Goal: Task Accomplishment & Management: Manage account settings

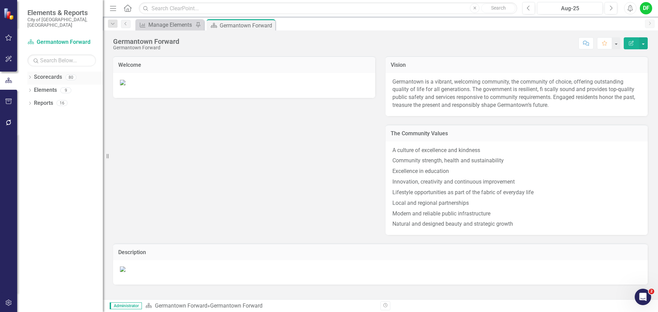
click at [30, 76] on icon "Dropdown" at bounding box center [29, 78] width 5 height 4
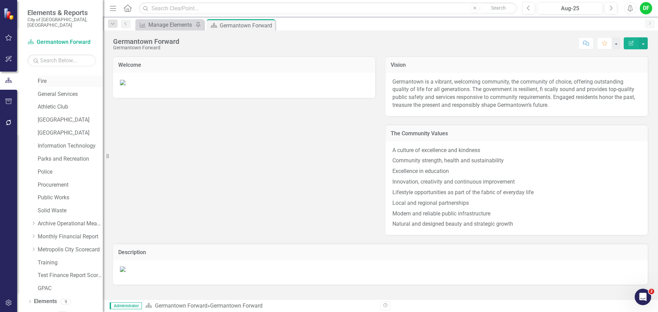
scroll to position [130, 0]
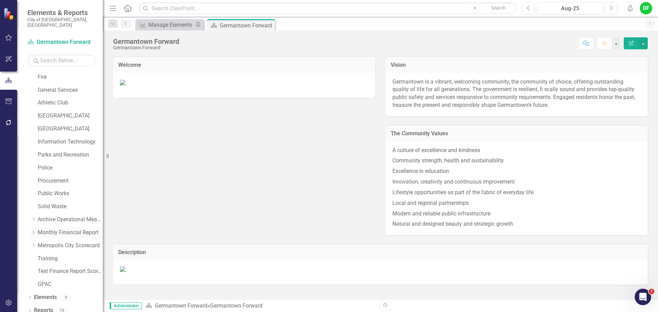
click at [45, 229] on link "Monthly Financial Report" at bounding box center [70, 233] width 65 height 8
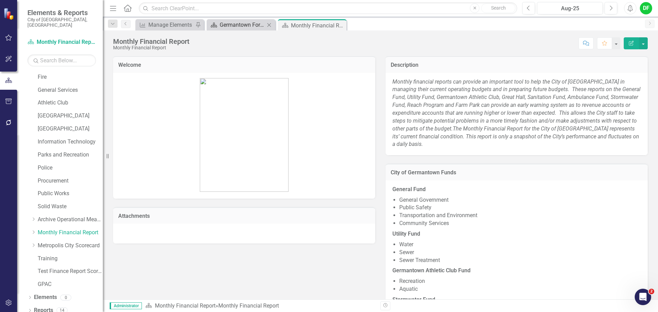
click at [250, 26] on div "Germantown Forward" at bounding box center [242, 25] width 45 height 9
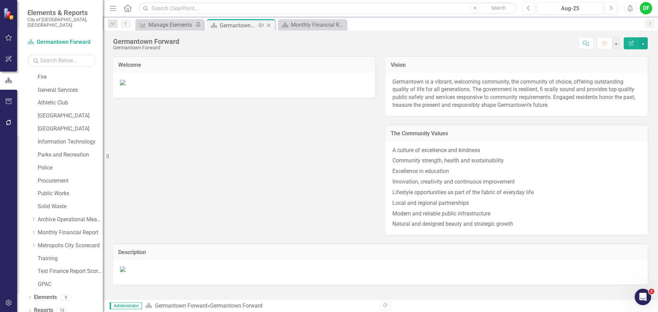
click at [270, 26] on icon at bounding box center [269, 26] width 4 height 4
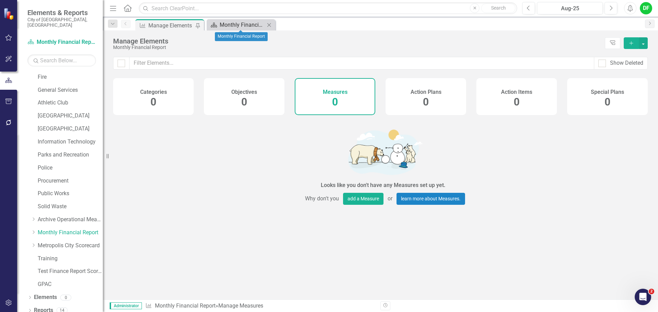
click at [246, 26] on div "Monthly Financial Report" at bounding box center [242, 25] width 45 height 9
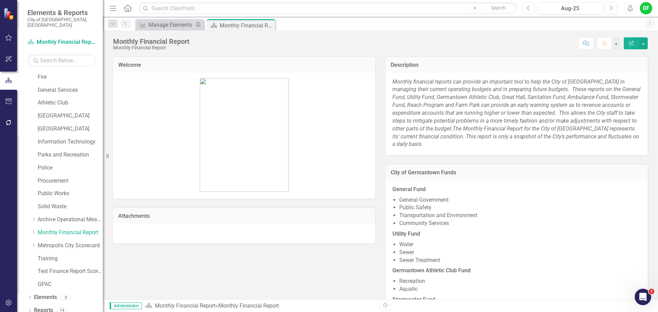
click at [528, 9] on icon "Previous" at bounding box center [529, 8] width 4 height 6
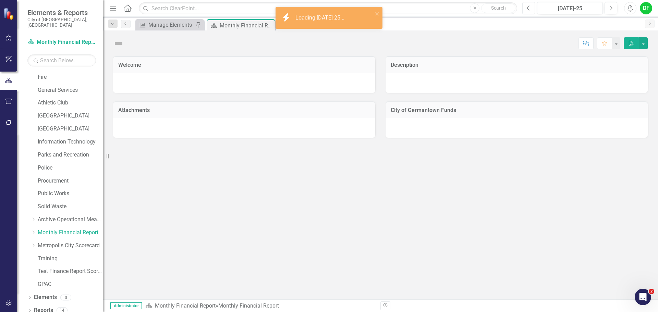
click at [528, 9] on icon "Previous" at bounding box center [529, 8] width 4 height 6
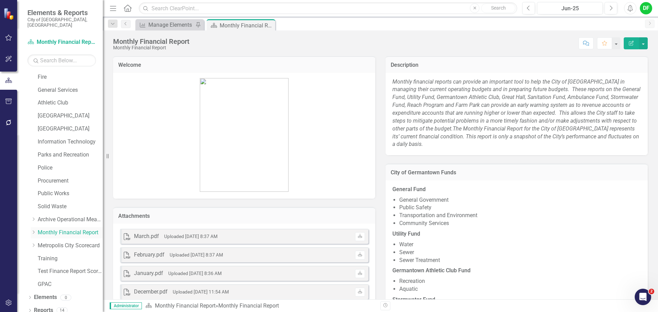
click at [34, 231] on icon at bounding box center [34, 232] width 2 height 3
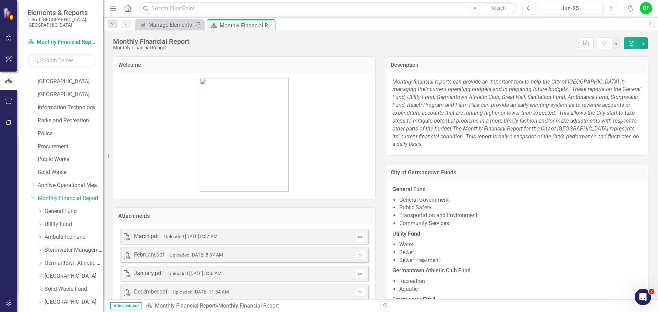
click at [61, 246] on link "Stormwater Management Fund" at bounding box center [74, 250] width 58 height 8
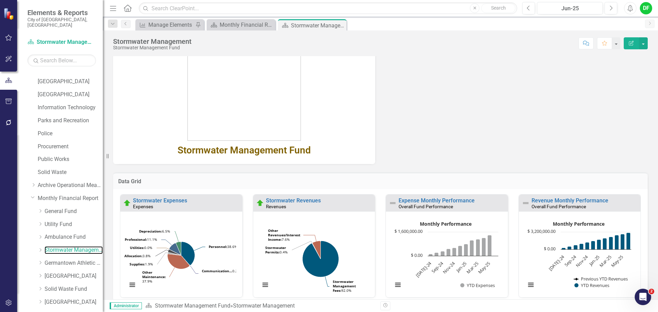
scroll to position [103, 0]
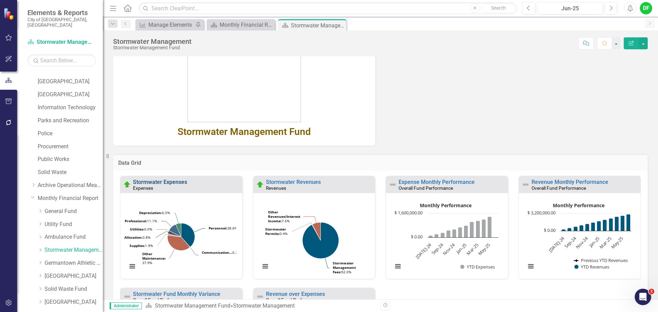
click at [180, 184] on link "Stormwater Expenses" at bounding box center [160, 182] width 54 height 7
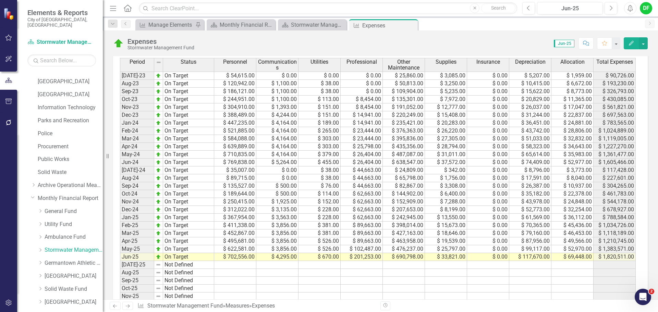
scroll to position [308, 0]
click at [41, 248] on icon "Dropdown" at bounding box center [40, 250] width 5 height 4
click at [66, 258] on link "Stormwater Management Revenues" at bounding box center [70, 262] width 65 height 8
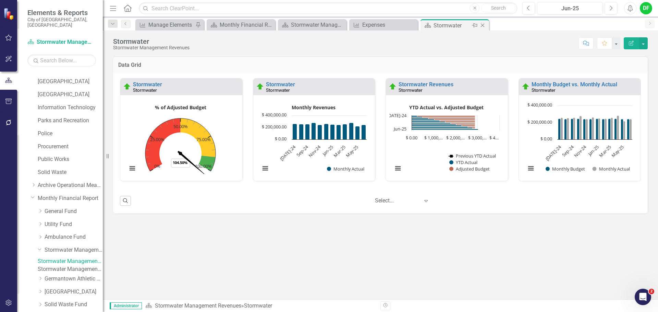
click at [482, 26] on icon at bounding box center [483, 26] width 4 height 4
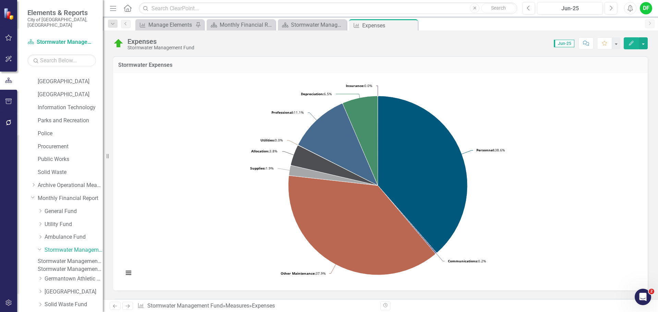
click at [80, 269] on link "Stormwater Management Expenses" at bounding box center [70, 270] width 65 height 8
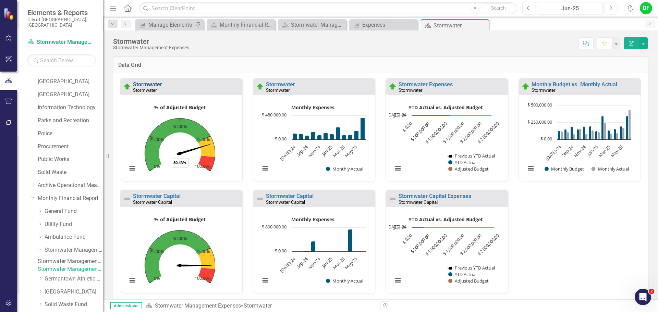
click at [153, 83] on link "Stormwater" at bounding box center [147, 84] width 29 height 7
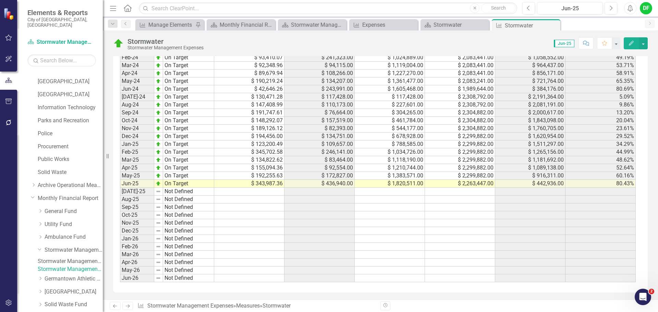
scroll to position [665, 0]
drag, startPoint x: 556, startPoint y: 25, endPoint x: 531, endPoint y: 29, distance: 25.4
click at [0, 0] on icon "Close" at bounding box center [0, 0] width 0 height 0
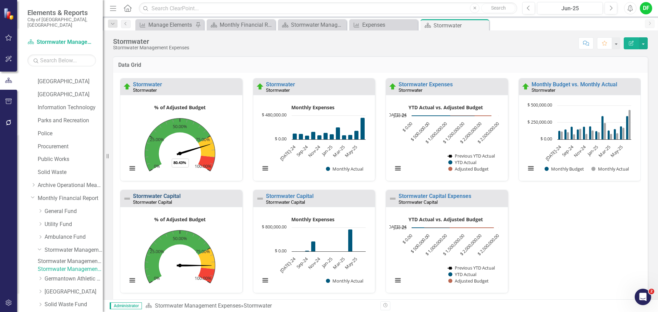
click at [161, 196] on link "Stormwater Capital" at bounding box center [157, 196] width 48 height 7
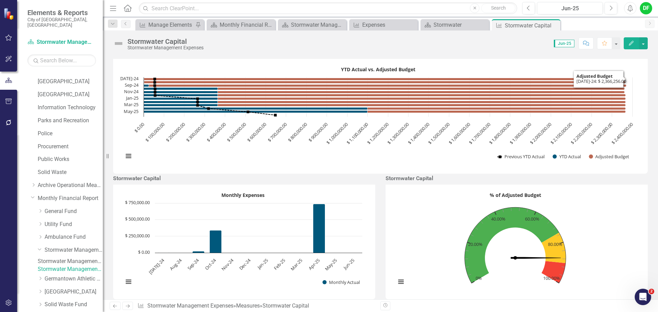
click at [464, 79] on rect "Interactive chart" at bounding box center [378, 115] width 516 height 103
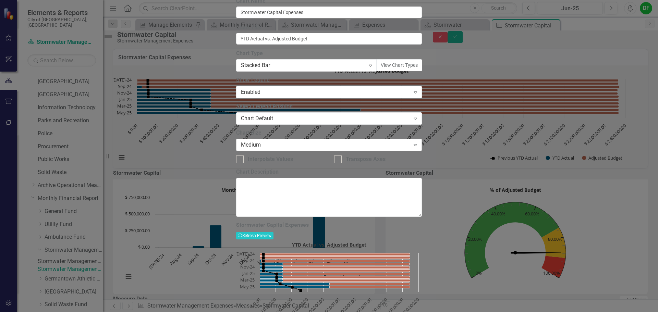
click at [346, 149] on div "Medium" at bounding box center [325, 145] width 169 height 8
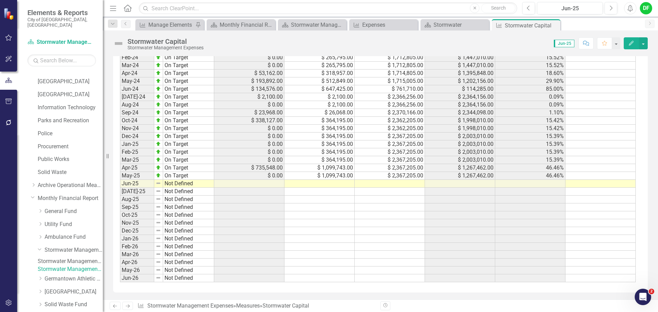
scroll to position [459, 0]
click at [405, 181] on td at bounding box center [390, 184] width 70 height 8
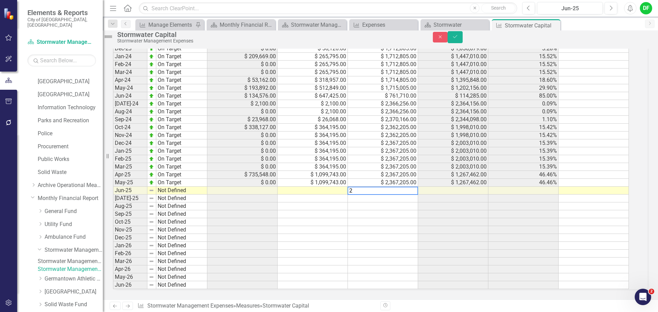
scroll to position [463, 0]
type textarea "2050415"
click at [331, 187] on td at bounding box center [313, 191] width 70 height 8
type textarea "1259110"
click at [114, 39] on img at bounding box center [108, 36] width 11 height 11
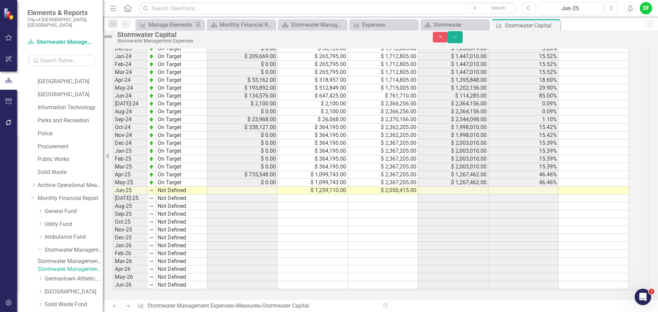
click at [114, 39] on img at bounding box center [108, 36] width 11 height 11
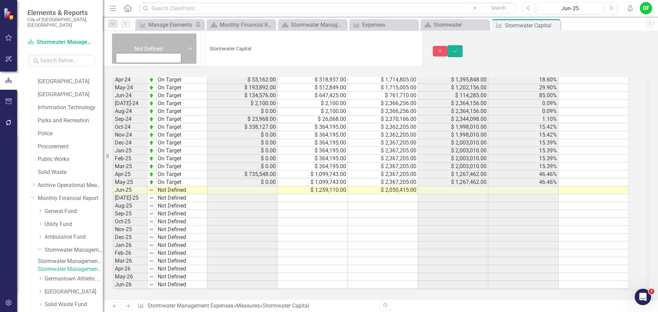
click at [187, 46] on icon "Expand" at bounding box center [190, 48] width 7 height 5
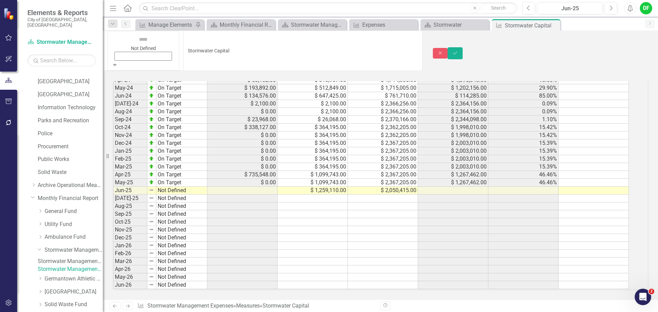
click at [458, 51] on icon "Save" at bounding box center [455, 53] width 6 height 5
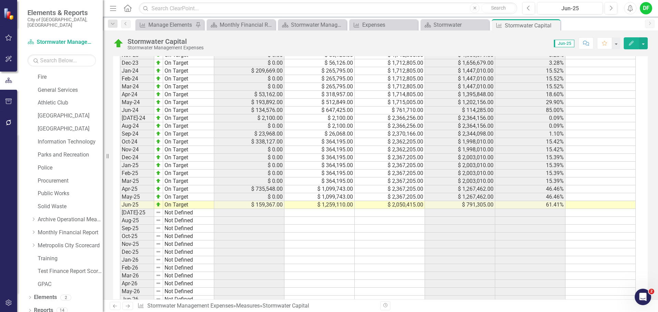
scroll to position [390, 0]
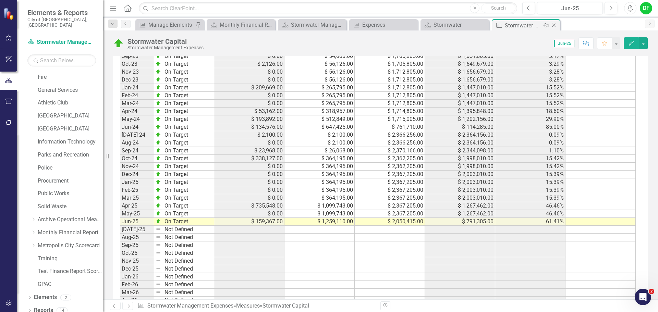
click at [554, 26] on icon at bounding box center [554, 26] width 4 height 4
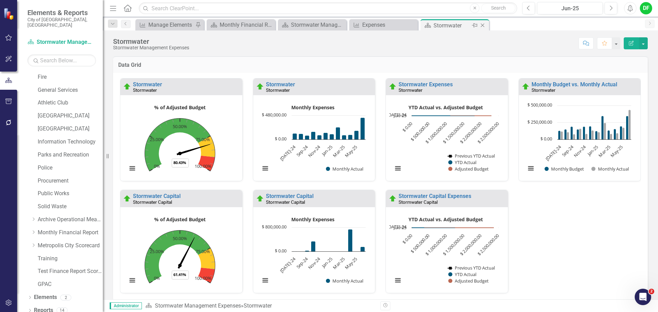
click at [482, 26] on icon at bounding box center [483, 26] width 4 height 4
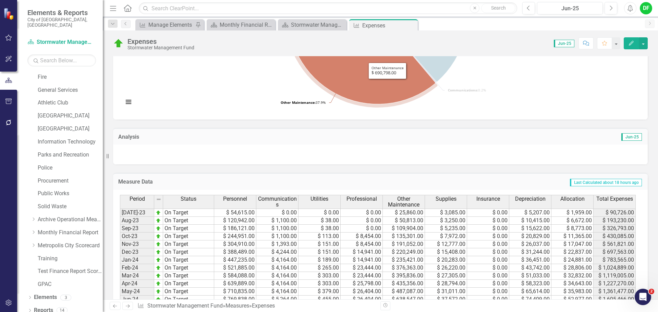
scroll to position [171, 0]
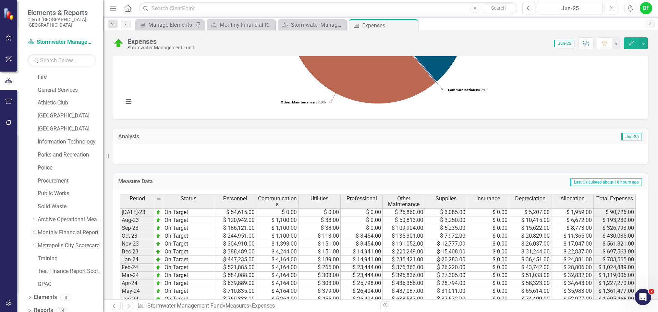
click at [35, 230] on icon "Dropdown" at bounding box center [33, 232] width 5 height 4
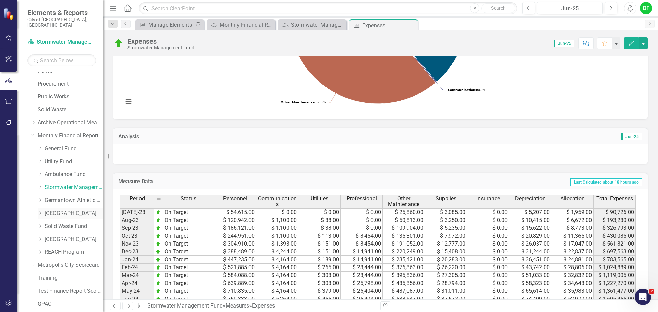
scroll to position [233, 0]
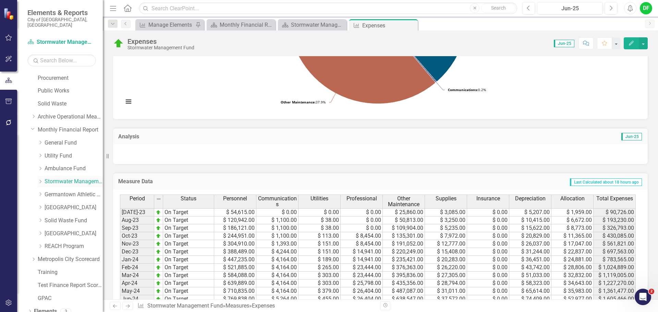
click at [40, 180] on icon "Dropdown" at bounding box center [40, 182] width 5 height 4
click at [62, 204] on link "Stormwater Management Expenses" at bounding box center [70, 201] width 65 height 8
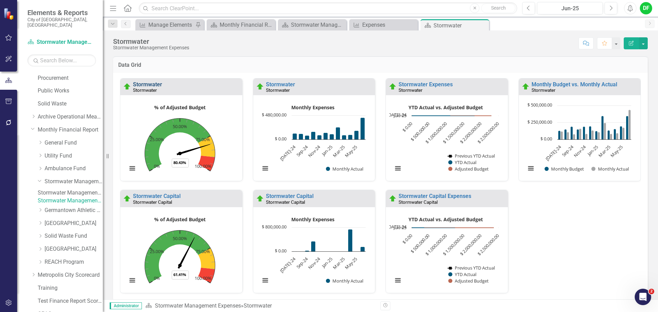
click at [158, 85] on link "Stormwater" at bounding box center [147, 84] width 29 height 7
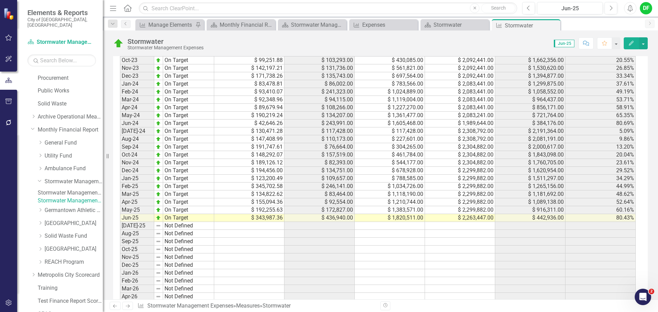
scroll to position [562, 0]
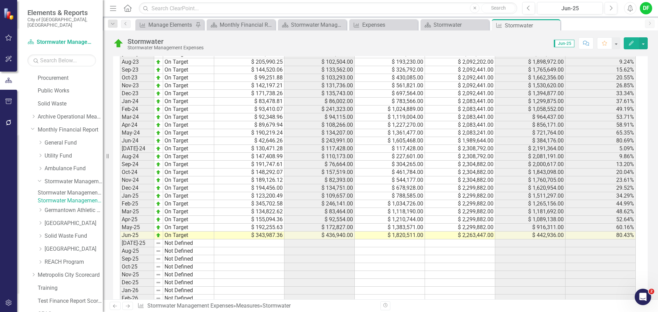
drag, startPoint x: 554, startPoint y: 24, endPoint x: 518, endPoint y: 30, distance: 36.7
click at [0, 0] on icon "Close" at bounding box center [0, 0] width 0 height 0
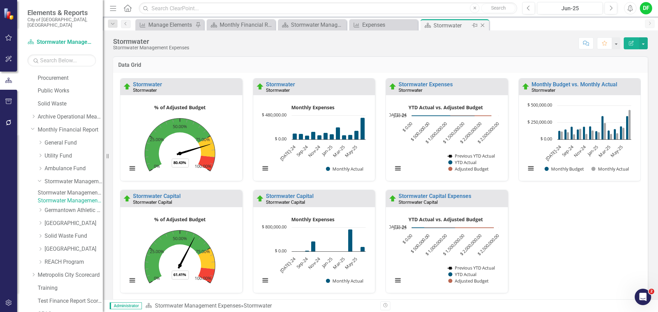
click at [483, 26] on icon "Close" at bounding box center [482, 25] width 7 height 5
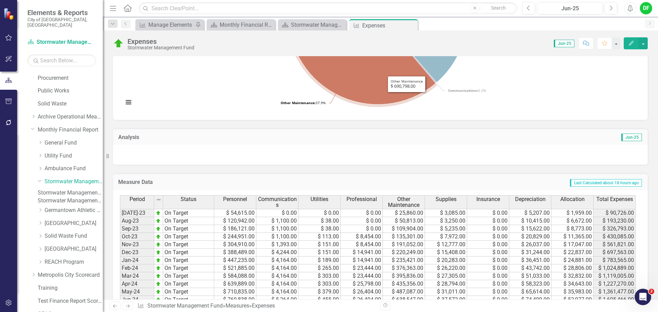
scroll to position [171, 0]
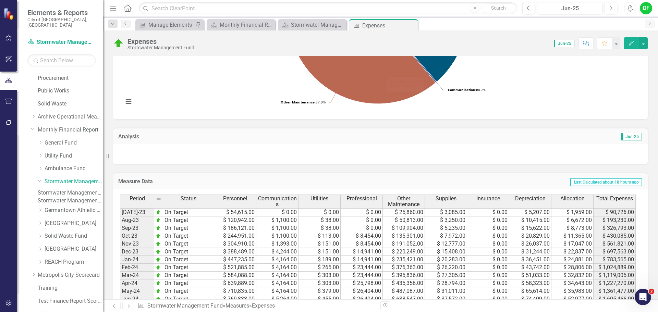
click at [247, 154] on div at bounding box center [380, 154] width 535 height 20
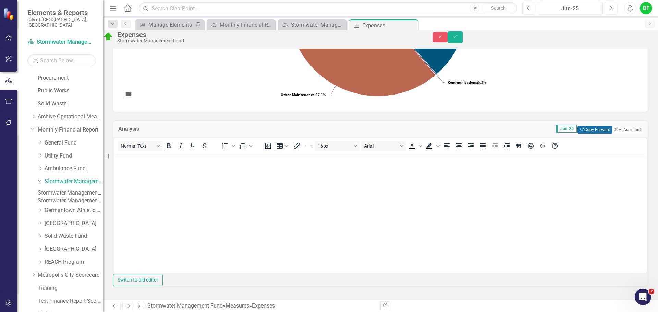
click at [578, 134] on button "Copy Forward Copy Forward" at bounding box center [595, 130] width 35 height 8
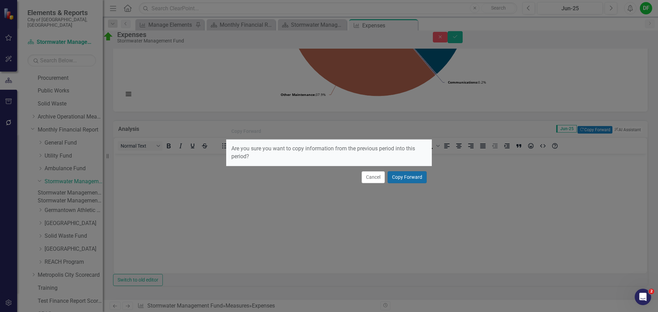
click at [398, 181] on button "Copy Forward" at bounding box center [407, 177] width 39 height 12
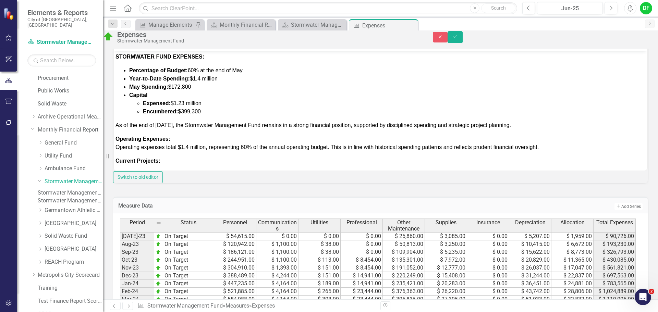
scroll to position [240, 0]
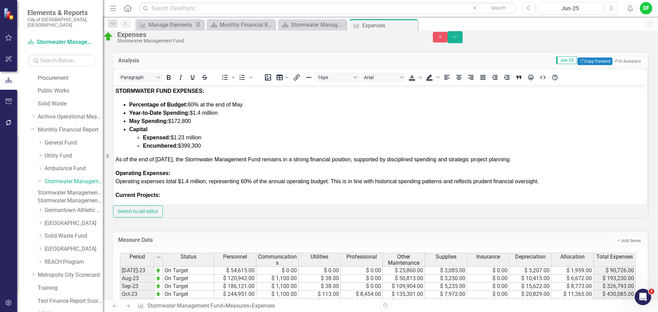
click at [193, 103] on span "Percentage of Budget: 60% at the end of May" at bounding box center [185, 104] width 113 height 6
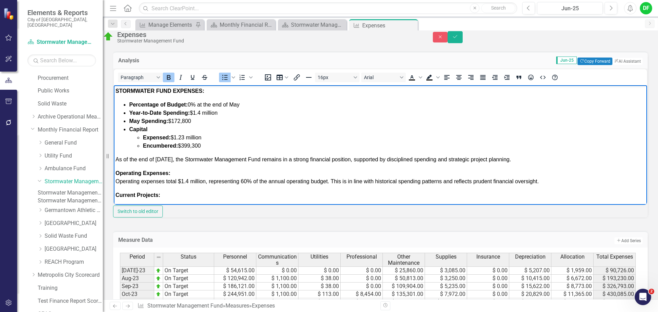
click at [173, 82] on icon "Bold" at bounding box center [169, 77] width 8 height 8
click at [259, 103] on li "Percentage of Budget: ﻿8 0% at the end of May" at bounding box center [387, 104] width 516 height 8
click at [162, 112] on strong "Year-to-Date Spending:" at bounding box center [159, 113] width 61 height 6
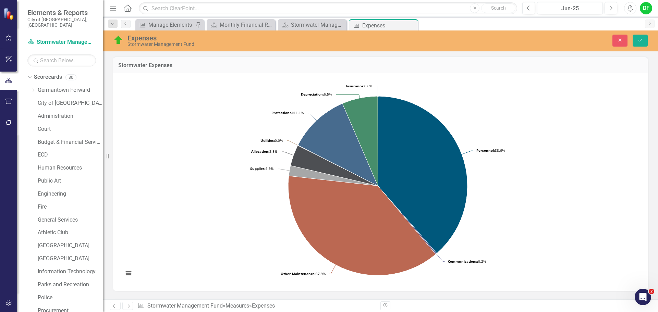
scroll to position [240, 0]
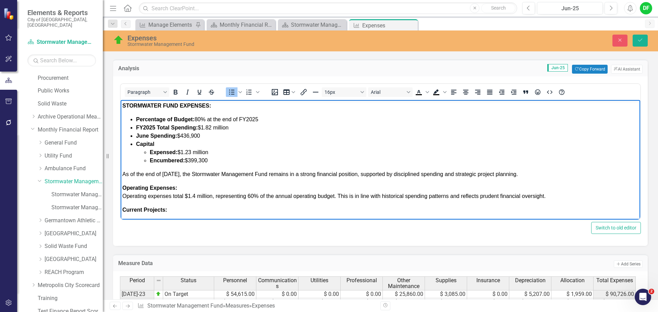
click at [192, 151] on span "$1.23 million" at bounding box center [193, 152] width 31 height 6
click at [183, 159] on span "Encumbered:" at bounding box center [167, 161] width 35 height 6
drag, startPoint x: 644, startPoint y: 38, endPoint x: 558, endPoint y: 2, distance: 93.3
click at [644, 38] on button "Save" at bounding box center [640, 41] width 15 height 12
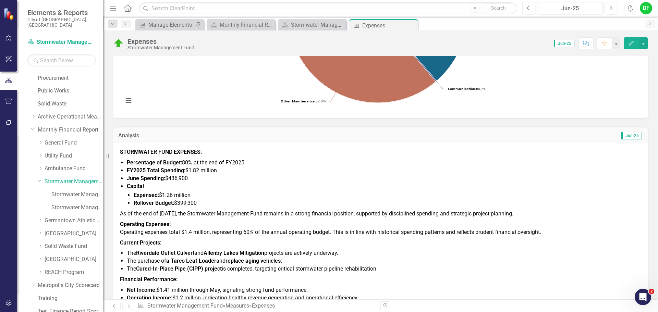
scroll to position [206, 0]
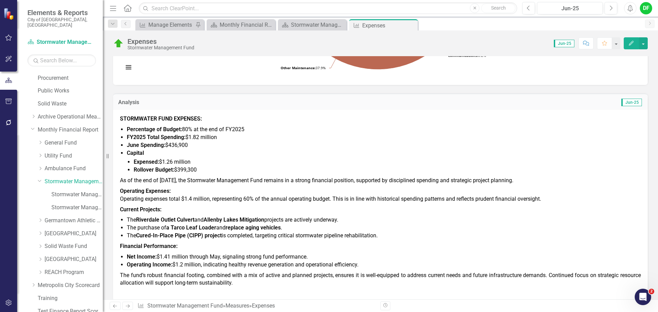
click at [197, 167] on span "$399,300" at bounding box center [185, 170] width 23 height 7
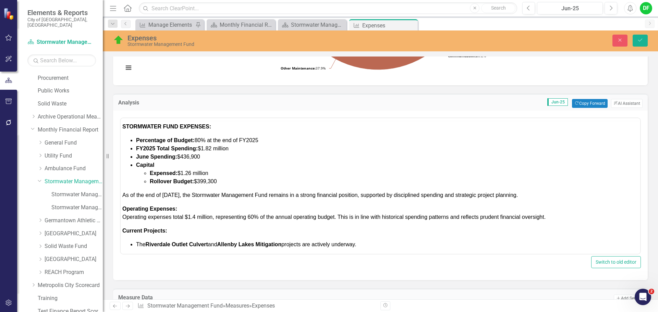
scroll to position [0, 0]
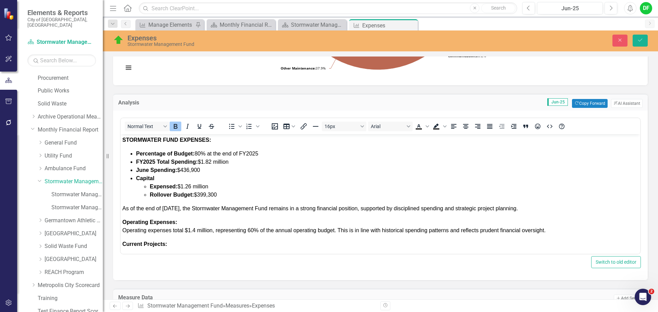
click at [220, 196] on li "Rollover Budget: $399,300" at bounding box center [394, 195] width 489 height 8
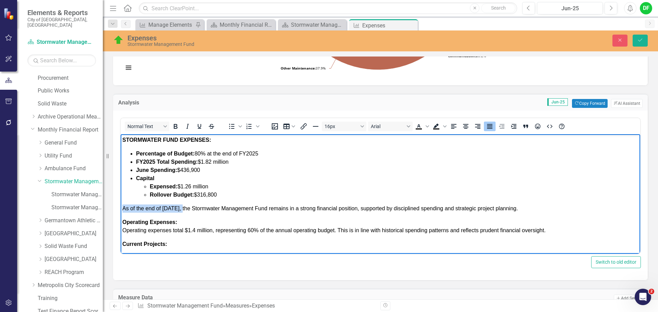
drag, startPoint x: 123, startPoint y: 209, endPoint x: 187, endPoint y: 208, distance: 63.4
click at [187, 208] on span "As of the end of [DATE], the Stormwater Management Fund remains in a strong fin…" at bounding box center [320, 209] width 396 height 6
drag, startPoint x: 283, startPoint y: 209, endPoint x: 312, endPoint y: 209, distance: 29.5
click at [312, 209] on span "At the end of fiscal year 2025, the Stormwater Management Fund remains in a str…" at bounding box center [329, 209] width 414 height 6
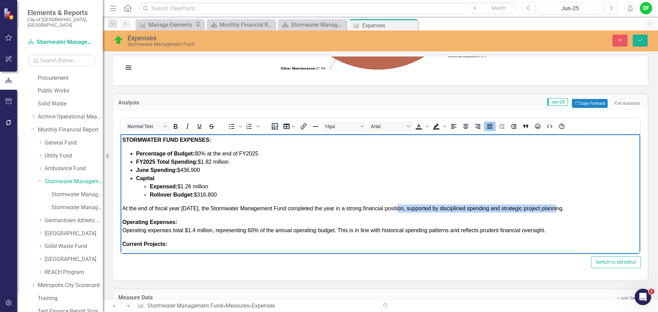
drag, startPoint x: 399, startPoint y: 210, endPoint x: 557, endPoint y: 207, distance: 158.4
click at [557, 207] on span "At the end of fiscal year 2025, the Stormwater Management Fund completed the ye…" at bounding box center [342, 209] width 441 height 6
click at [194, 231] on span "Operating expenses total $1.4 million, representing 60% of the annual operating…" at bounding box center [333, 231] width 423 height 6
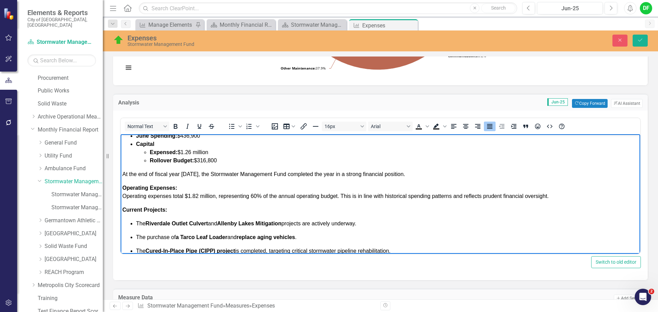
click at [253, 197] on span "Operating expenses total $1.82 million, representing 60% of the annual operatin…" at bounding box center [335, 196] width 426 height 6
click at [142, 209] on strong "Current Projects:" at bounding box center [144, 210] width 45 height 6
click at [144, 210] on strong "Projects:" at bounding box center [133, 210] width 23 height 6
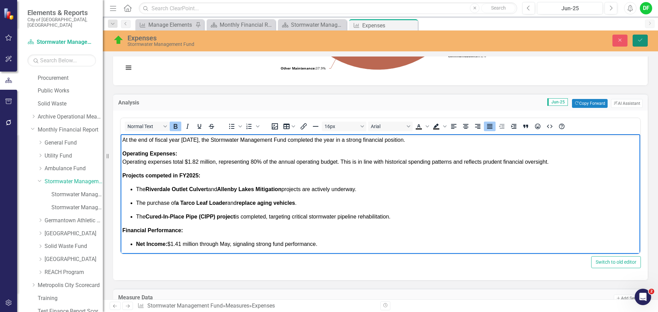
click at [641, 42] on icon "Save" at bounding box center [640, 40] width 6 height 5
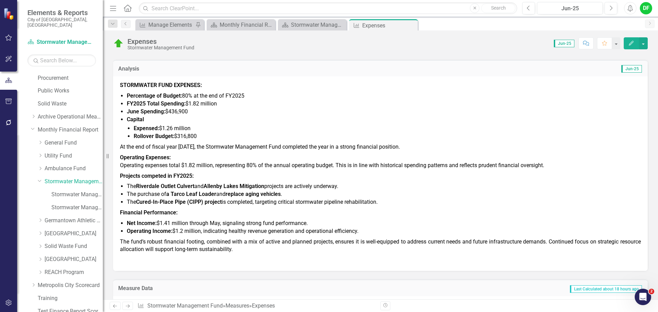
scroll to position [240, 0]
click at [291, 189] on span "The Riverdale Outlet Culvert and Allenby Lakes Mitigation projects are actively…" at bounding box center [232, 185] width 211 height 7
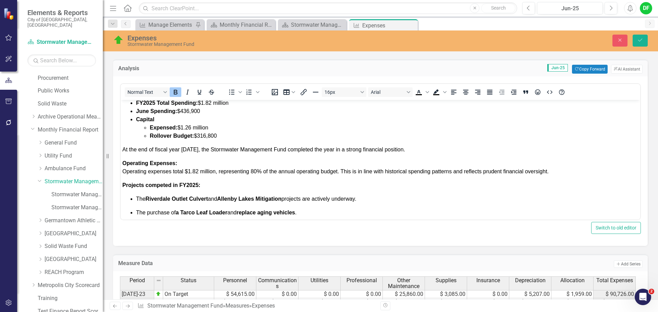
scroll to position [69, 0]
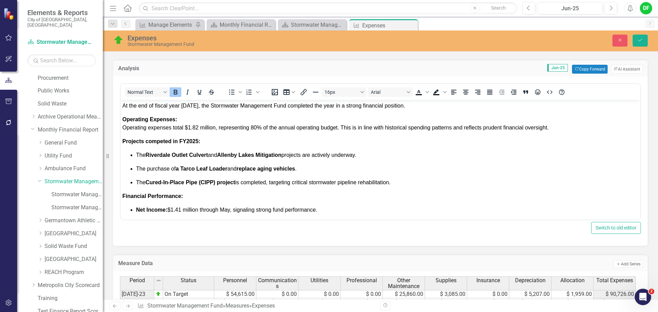
click at [367, 153] on p "The Riverdale Outlet Culvert and Allenby Lakes Mitigation projects are actively…" at bounding box center [387, 155] width 503 height 8
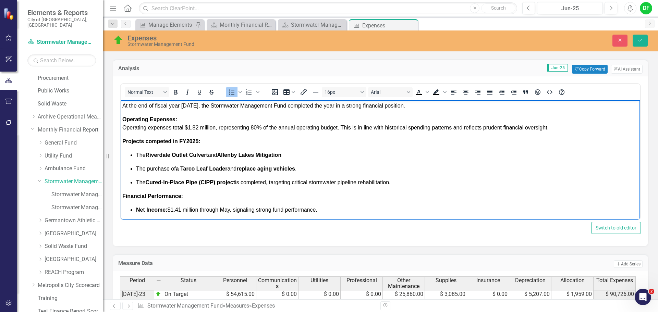
click at [221, 157] on strong "Allenby Lakes Mitigation" at bounding box center [249, 155] width 64 height 6
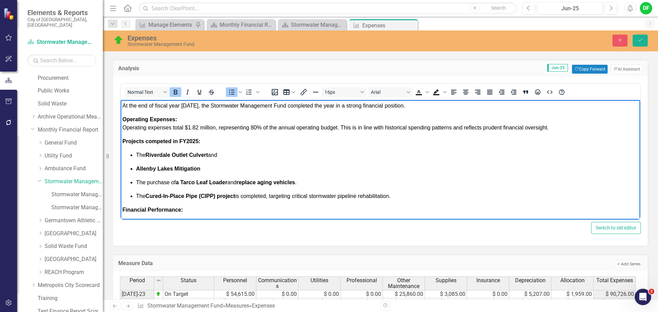
click at [230, 155] on p "The Riverdale Outlet Culvert and" at bounding box center [387, 155] width 503 height 8
click at [146, 154] on span "The Riverdale Outlet Culvert" at bounding box center [172, 155] width 72 height 6
click at [184, 183] on strong "a Tarco Leaf Loader" at bounding box center [202, 183] width 52 height 6
click at [195, 183] on strong "replace aging vehicles" at bounding box center [221, 183] width 59 height 6
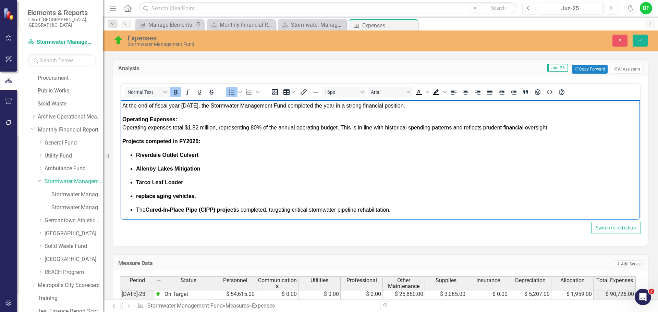
click at [201, 198] on p "replace aging vehicles ." at bounding box center [387, 196] width 503 height 8
click at [146, 209] on span "The Cured-In-Place Pipe (CIPP) project is completed, targeting critical stormwa…" at bounding box center [263, 210] width 255 height 6
click at [404, 209] on p "Cured-In-Place Pipe (CIPP) project is completed, targeting critical stormwater …" at bounding box center [387, 210] width 503 height 8
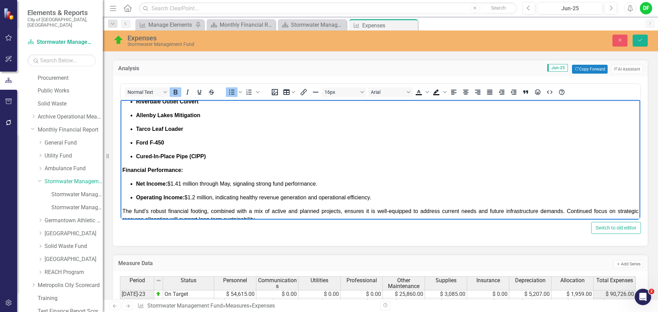
scroll to position [137, 0]
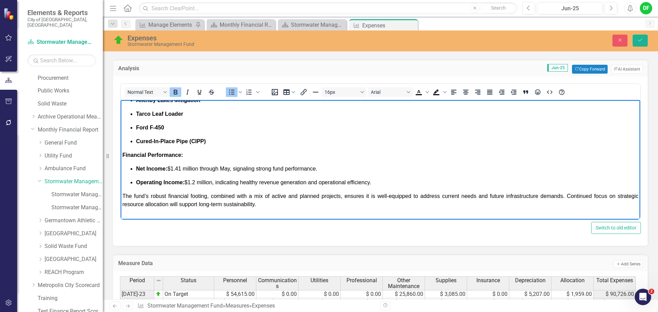
drag, startPoint x: 183, startPoint y: 169, endPoint x: 189, endPoint y: 169, distance: 5.8
click at [183, 169] on span "Net Income: $1.41 million through May, signaling strong fund performance." at bounding box center [226, 169] width 181 height 6
click at [231, 169] on span "Net Income: $1.21 million through May, signaling strong fund performance." at bounding box center [226, 169] width 181 height 6
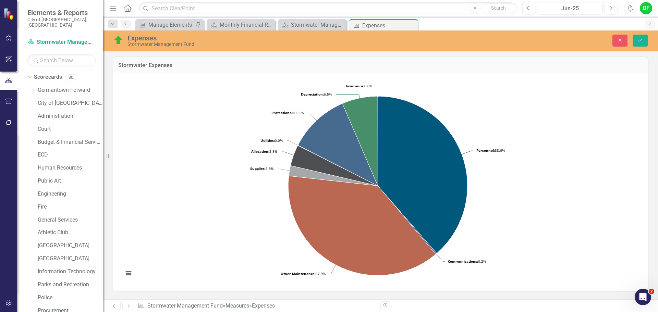
scroll to position [240, 0]
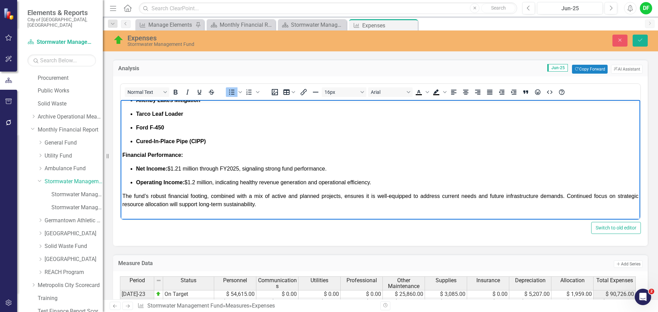
click at [213, 184] on span "Operating Income: $1.2 million, indicating healthy revenue generation and opera…" at bounding box center [253, 183] width 235 height 6
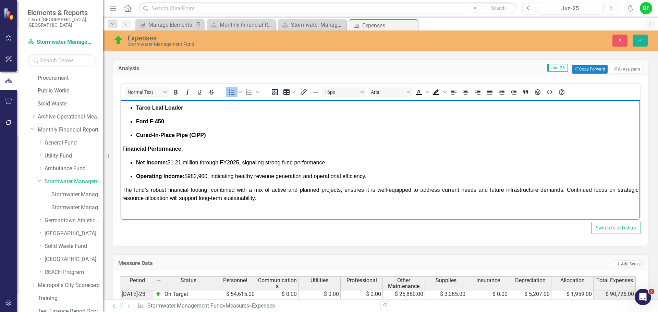
scroll to position [147, 0]
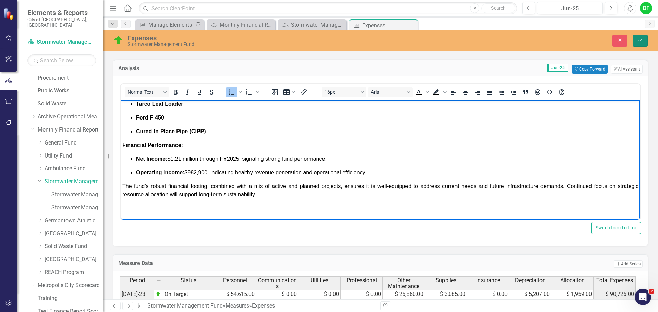
click at [645, 43] on button "Save" at bounding box center [640, 41] width 15 height 12
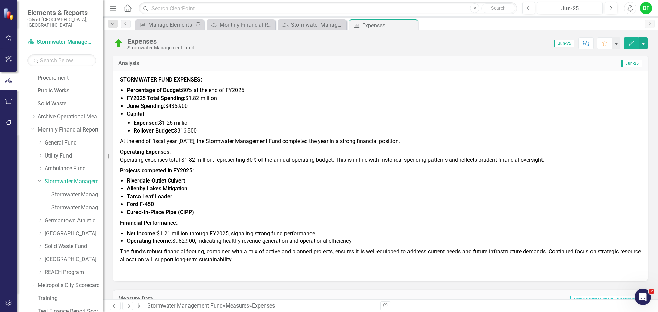
scroll to position [274, 0]
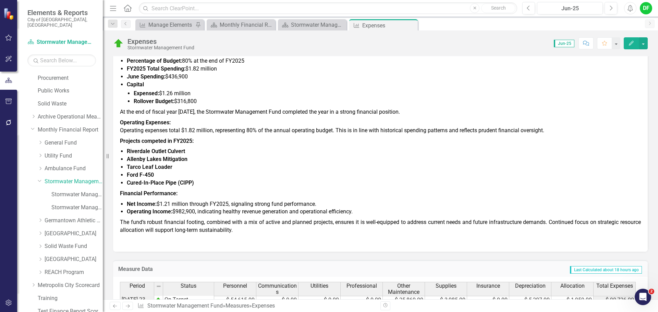
click at [183, 164] on p "Tarco Leaf Loader" at bounding box center [384, 168] width 514 height 8
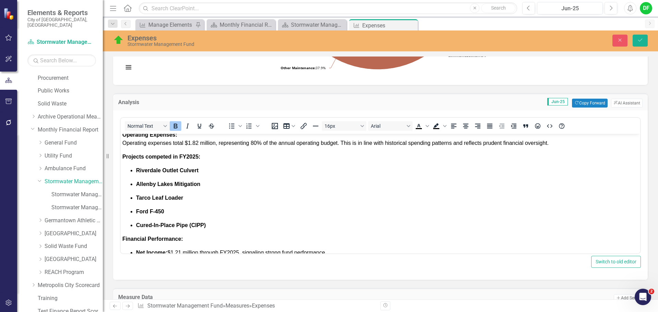
scroll to position [103, 0]
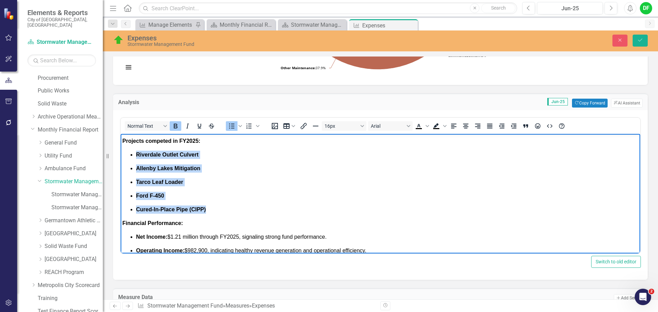
drag, startPoint x: 194, startPoint y: 206, endPoint x: 137, endPoint y: 154, distance: 77.4
click at [137, 154] on ul "Riverdale Outlet Culvert Allenby Lakes Mitigation Tarco Leaf Loader Ford F-450 …" at bounding box center [380, 182] width 516 height 63
click at [177, 125] on icon "Bold" at bounding box center [176, 126] width 4 height 5
click at [230, 177] on ul "Riverdale Outlet Culvert Allenby Lakes Mitigation Tarco Leaf Loader Ford F-450 …" at bounding box center [380, 182] width 516 height 63
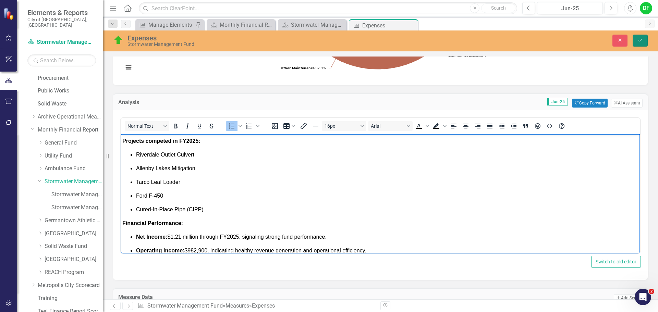
click at [643, 41] on icon "Save" at bounding box center [640, 40] width 6 height 5
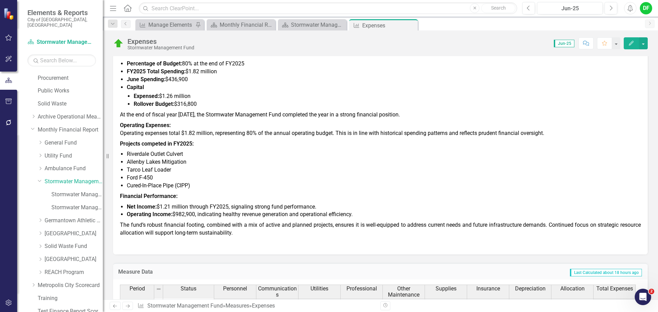
scroll to position [274, 0]
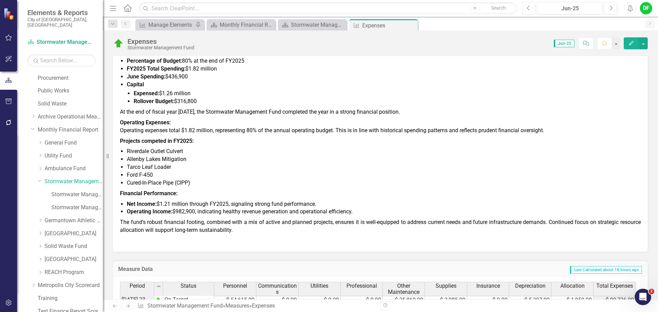
click at [203, 167] on p "Tarco Leaf Loader" at bounding box center [384, 168] width 514 height 8
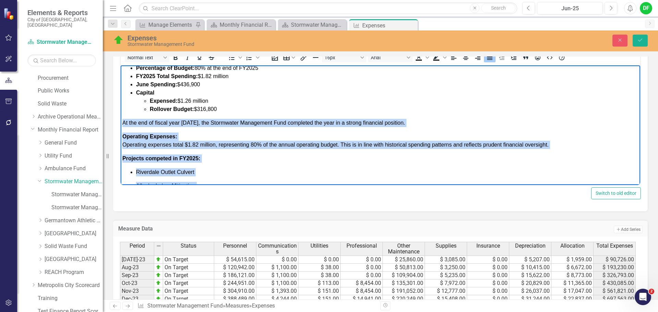
scroll to position [147, 0]
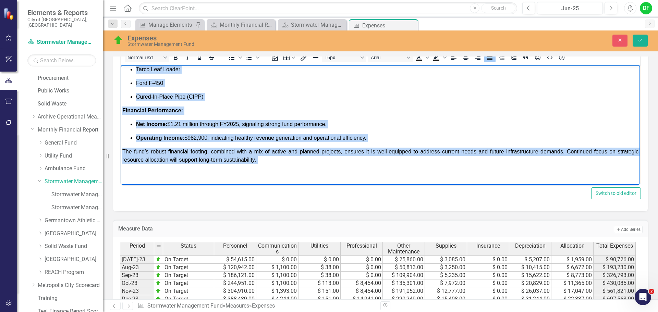
drag, startPoint x: 124, startPoint y: 139, endPoint x: 367, endPoint y: 253, distance: 268.4
click at [247, 185] on html "STORMWATER FUND EXPENSES: Percentage of Budget: 80% at the end of FY2025 FY2025…" at bounding box center [381, 51] width 520 height 267
copy body "At the end of fiscal year 2025, the Stormwater Management Fund completed the ye…"
drag, startPoint x: 123, startPoint y: 105, endPoint x: 376, endPoint y: 255, distance: 294.5
click at [256, 185] on html "STORMWATER FUND EXPENSES: Percentage of Budget: 80% at the end of FY2025 FY2025…" at bounding box center [381, 51] width 520 height 267
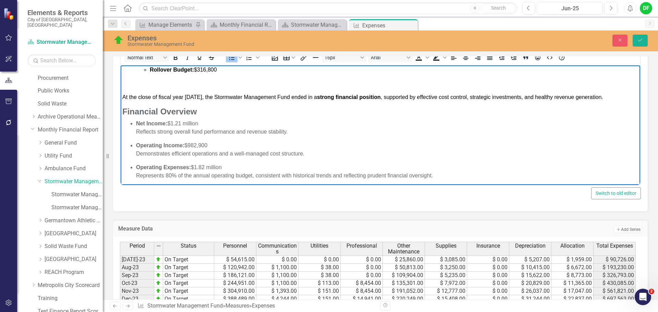
scroll to position [58, 0]
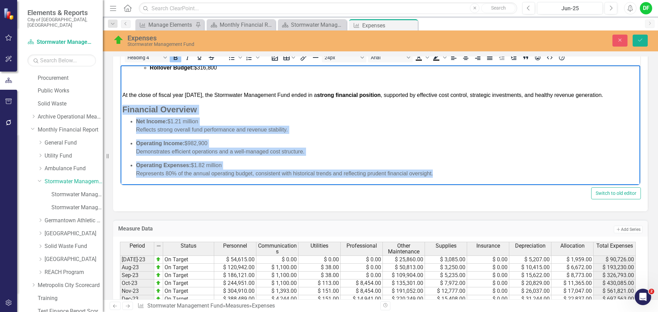
drag, startPoint x: 435, startPoint y: 172, endPoint x: 120, endPoint y: 107, distance: 321.9
click at [121, 107] on html "STORMWATER FUND EXPENSES: Percentage of Budget: 80% at the end of FY2025 FY2025…" at bounding box center [381, 96] width 520 height 178
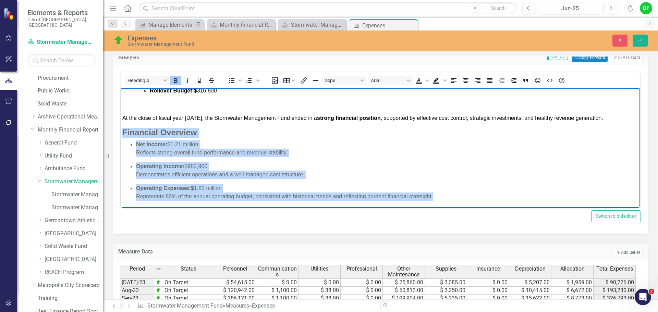
scroll to position [240, 0]
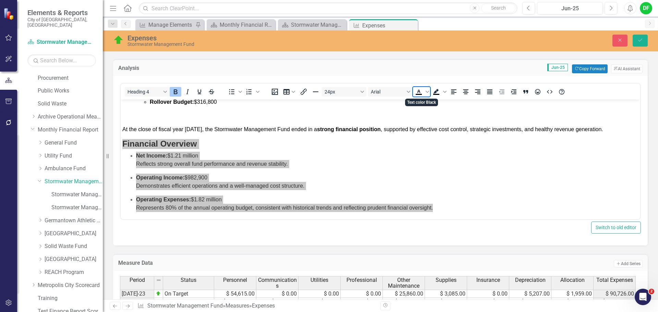
click at [416, 93] on icon "Text color Black" at bounding box center [419, 92] width 8 height 8
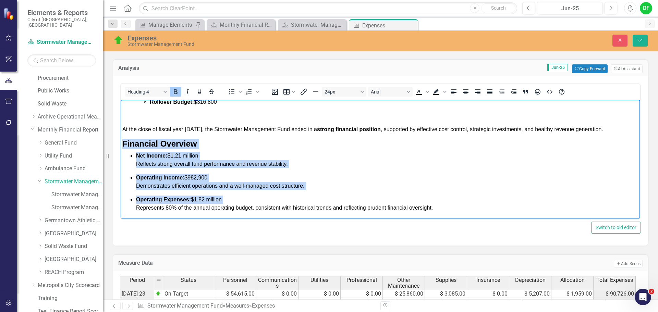
scroll to position [275, 0]
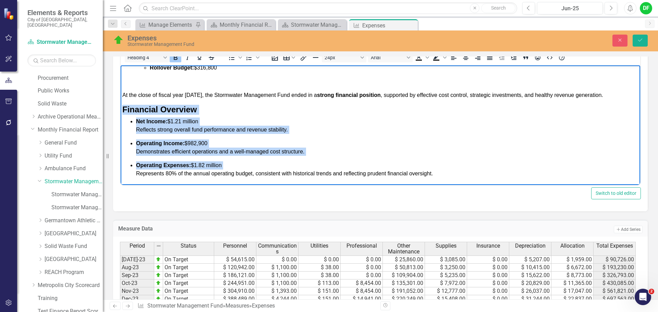
click at [453, 170] on p "Operating Expenses: $1.82 million Represents 80% of the annual operating budget…" at bounding box center [387, 169] width 503 height 16
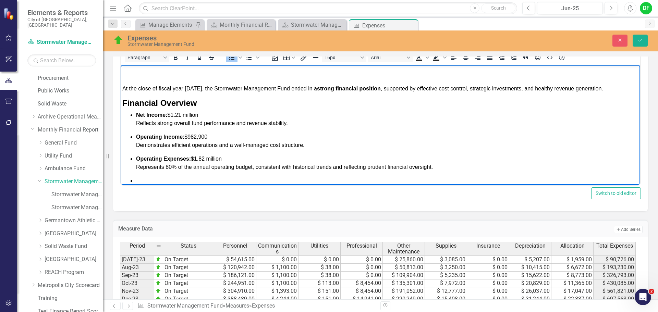
scroll to position [58, 0]
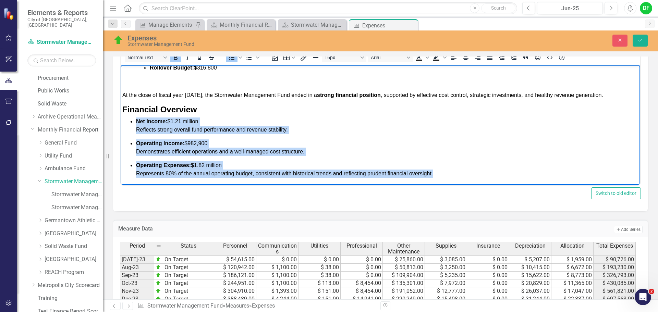
drag, startPoint x: 440, startPoint y: 174, endPoint x: 135, endPoint y: 120, distance: 309.5
click at [135, 120] on ul "Net Income: $1.21 million Reflects strong overall fund performance and revenue …" at bounding box center [380, 148] width 516 height 60
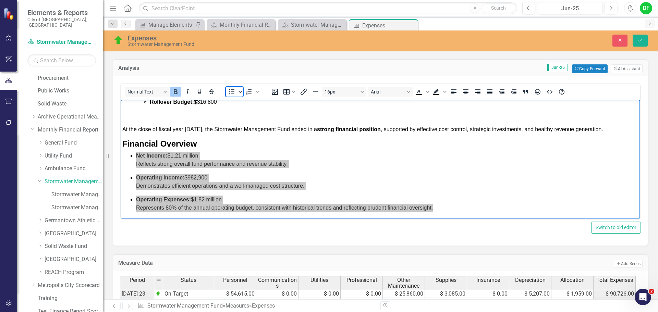
click at [242, 93] on icon "Bullet list" at bounding box center [240, 91] width 3 height 3
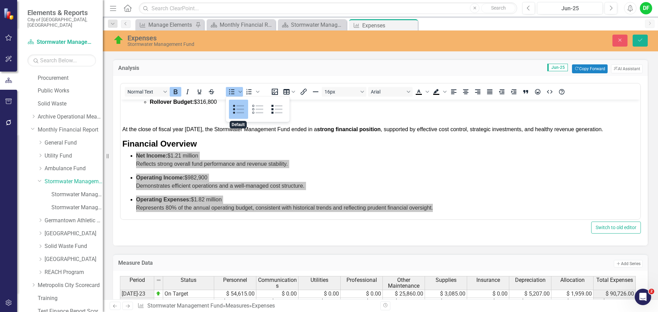
click at [242, 109] on div "Default" at bounding box center [238, 109] width 19 height 19
click at [241, 91] on icon "Bullet list" at bounding box center [240, 91] width 3 height 3
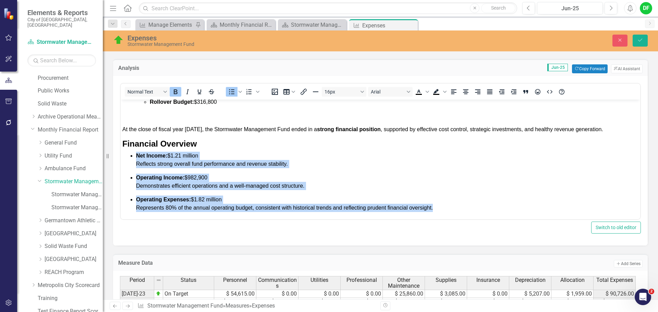
click at [309, 186] on p "Operating Income: $982,900 Demonstrates efficient operations and a well-managed…" at bounding box center [387, 182] width 503 height 16
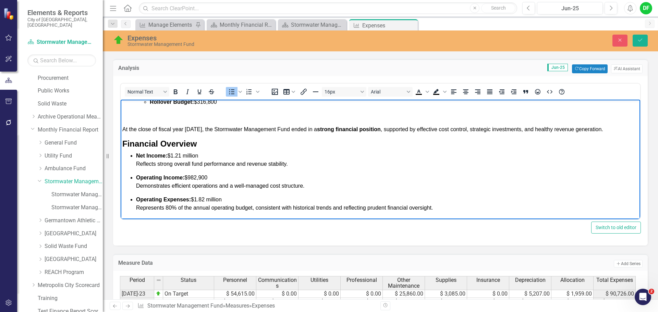
click at [144, 170] on ul "Net Income: $1.21 million Reflects strong overall fund performance and revenue …" at bounding box center [380, 182] width 516 height 60
click at [181, 162] on span "Reflects strong overall fund performance and revenue stability." at bounding box center [212, 164] width 152 height 6
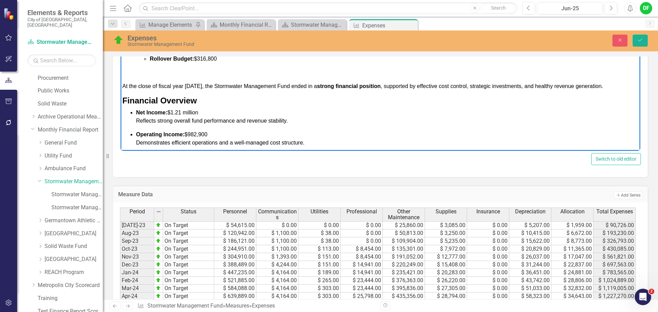
scroll to position [0, 0]
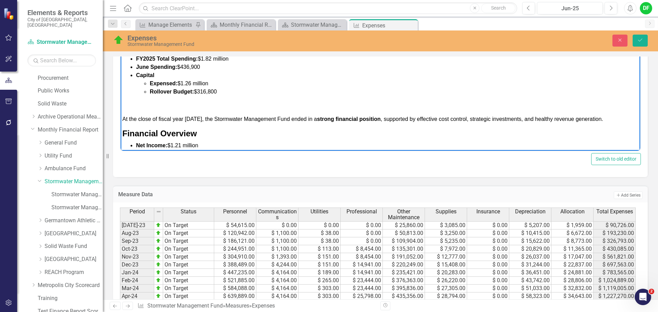
click at [255, 119] on span "At the close of fiscal year 2025, the Stormwater Management Fund ended in a str…" at bounding box center [362, 119] width 481 height 6
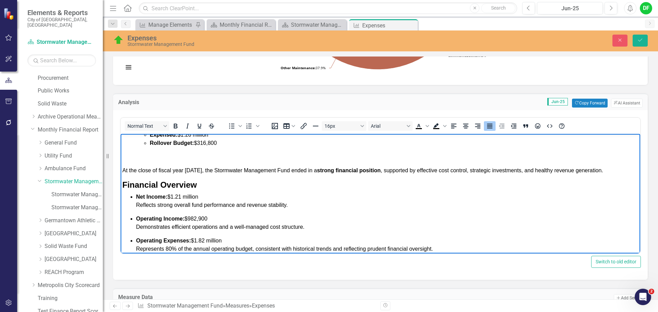
scroll to position [58, 0]
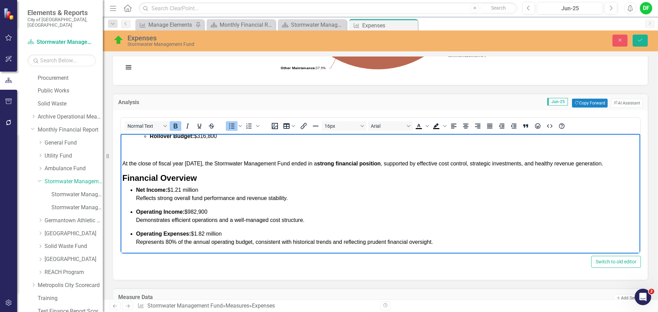
click at [135, 212] on ul "Net Income: $1.21 million Reflects strong overall fund performance and revenue …" at bounding box center [380, 216] width 516 height 60
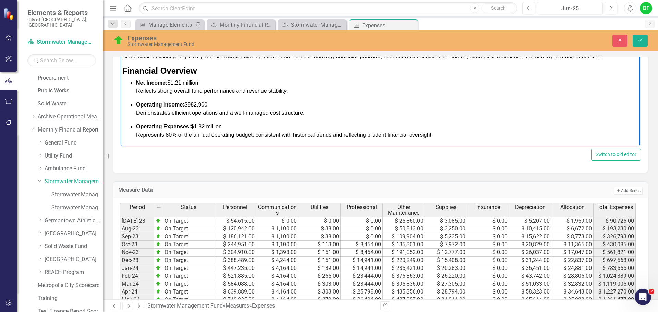
scroll to position [343, 0]
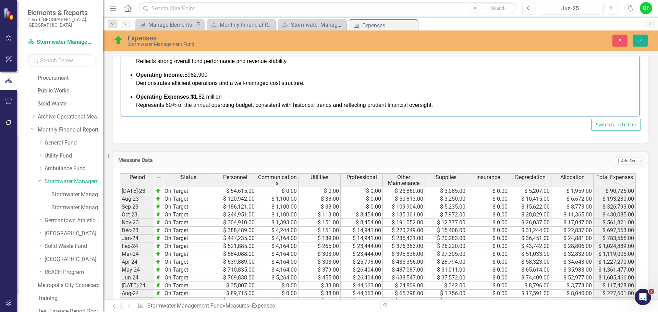
click at [443, 107] on p "Operating Expenses: $1.82 million Represents 80% of the annual operating budget…" at bounding box center [387, 101] width 503 height 16
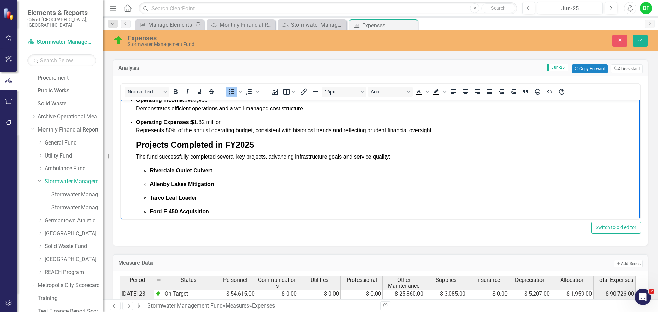
scroll to position [124, 0]
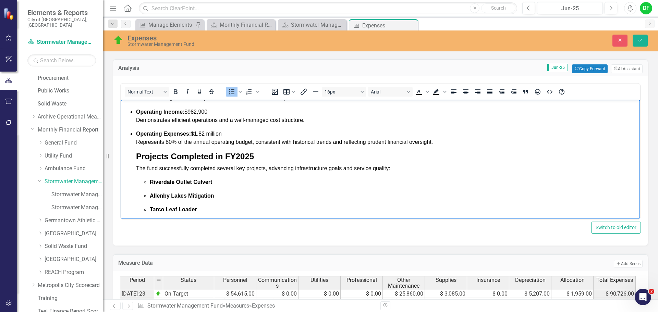
click at [135, 156] on ul "Net Income: $1.21 million Reflects strong overall fund performance and revenue …" at bounding box center [380, 170] width 516 height 169
click at [130, 155] on ul "Net Income: $1.21 million Reflects strong overall fund performance and revenue …" at bounding box center [380, 170] width 516 height 169
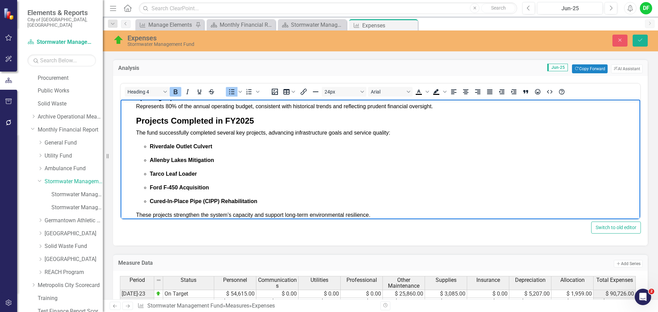
scroll to position [167, 0]
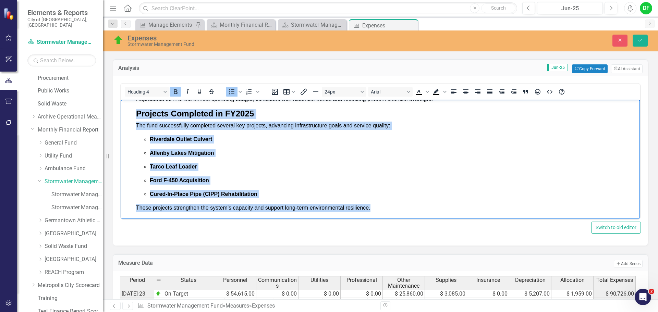
drag, startPoint x: 380, startPoint y: 209, endPoint x: 128, endPoint y: 115, distance: 268.9
click at [128, 115] on ul "Net Income: $1.21 million Reflects strong overall fund performance and revenue …" at bounding box center [380, 127] width 516 height 169
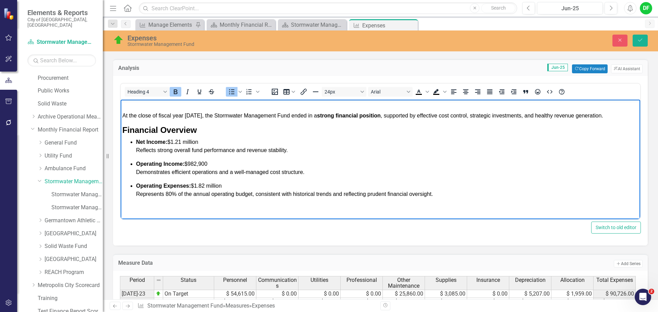
scroll to position [72, 0]
click at [444, 192] on p "Operating Expenses: $1.82 million Represents 80% of the annual operating budget…" at bounding box center [387, 190] width 503 height 16
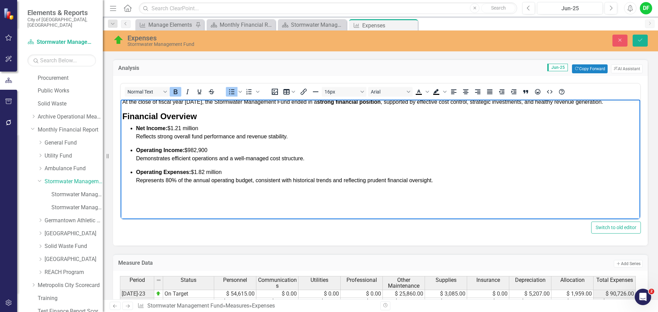
click at [442, 188] on li "Operating Expenses: $1.82 million Represents 80% of the annual operating budget…" at bounding box center [387, 190] width 503 height 44
click at [441, 182] on p "Operating Expenses: $1.82 million Represents 80% of the annual operating budget…" at bounding box center [387, 176] width 503 height 16
click at [123, 193] on ul "Net Income: $1.21 million Reflects strong overall fund performance and revenue …" at bounding box center [380, 168] width 516 height 88
click at [123, 192] on ul "Net Income: $1.21 million Reflects strong overall fund performance and revenue …" at bounding box center [380, 168] width 516 height 88
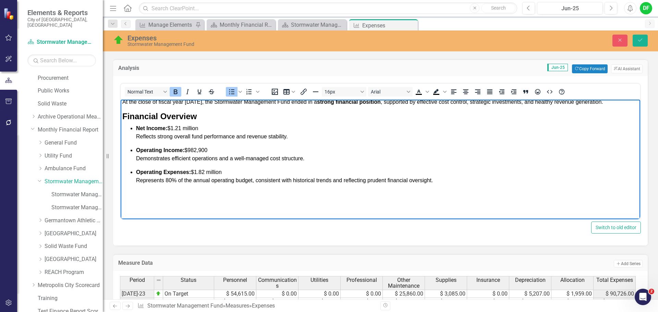
click at [123, 192] on ul "Net Income: $1.21 million Reflects strong overall fund performance and revenue …" at bounding box center [380, 168] width 516 height 88
drag, startPoint x: 128, startPoint y: 192, endPoint x: 147, endPoint y: 194, distance: 19.4
click at [131, 193] on ul "Net Income: $1.21 million Reflects strong overall fund performance and revenue …" at bounding box center [380, 168] width 516 height 88
click at [148, 194] on p "Rich Text Area. Press ALT-0 for help." at bounding box center [387, 194] width 503 height 8
click at [157, 194] on p "Rich Text Area. Press ALT-0 for help." at bounding box center [387, 194] width 503 height 8
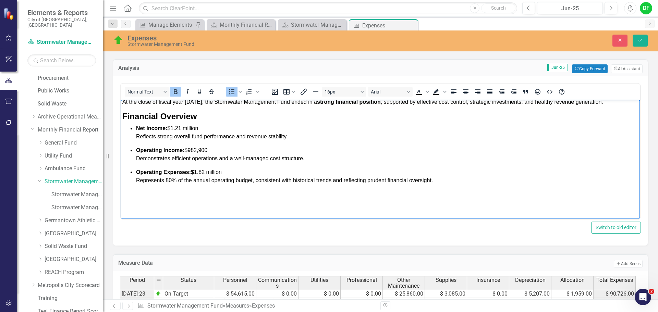
click at [440, 191] on p "Rich Text Area. Press ALT-0 for help." at bounding box center [387, 194] width 503 height 8
click at [452, 177] on p "Operating Expenses: $1.82 million Represents 80% of the annual operating budget…" at bounding box center [387, 176] width 503 height 16
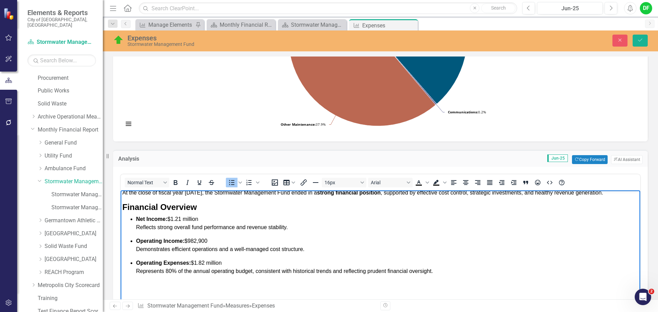
scroll to position [137, 0]
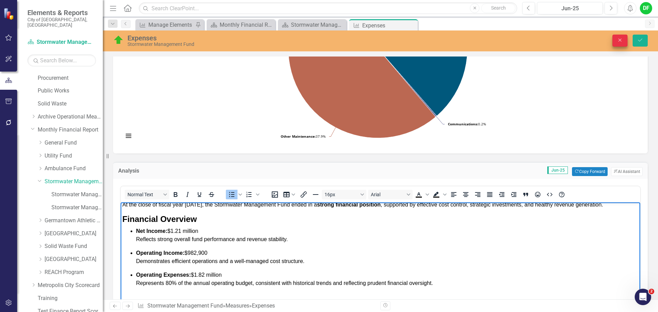
click at [621, 45] on button "Close" at bounding box center [620, 41] width 15 height 12
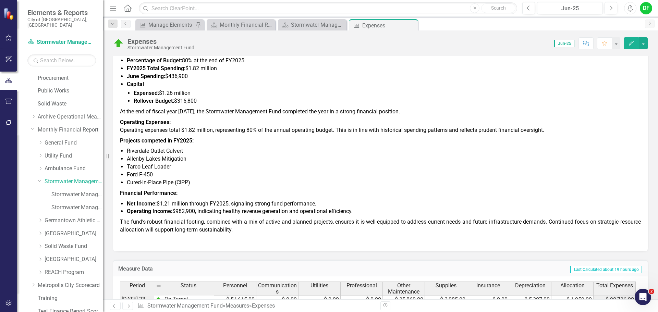
click at [213, 207] on p "Net Income: $1.21 million through FY2025, signaling strong fund performance." at bounding box center [384, 204] width 514 height 8
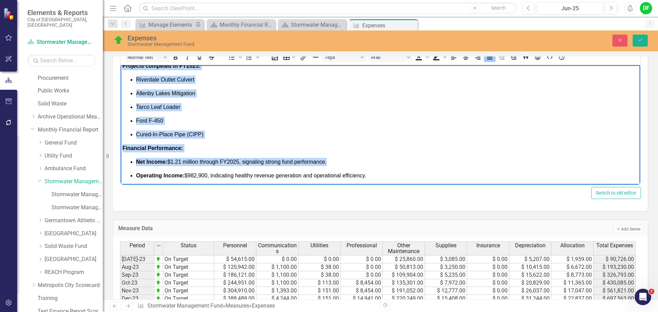
scroll to position [147, 0]
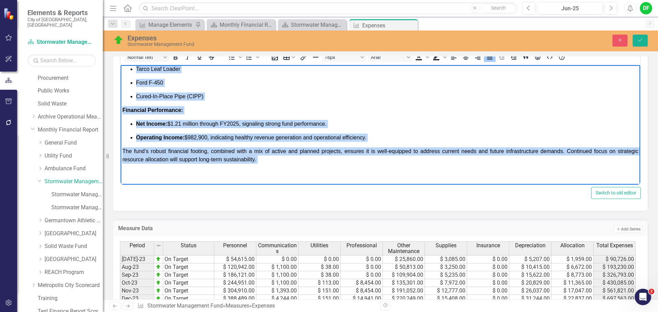
drag, startPoint x: 123, startPoint y: 138, endPoint x: 321, endPoint y: 255, distance: 230.0
click at [201, 185] on html "STORMWATER FUND EXPENSES: Percentage of Budget: 80% at the end of FY2025 FY2025…" at bounding box center [381, 51] width 520 height 267
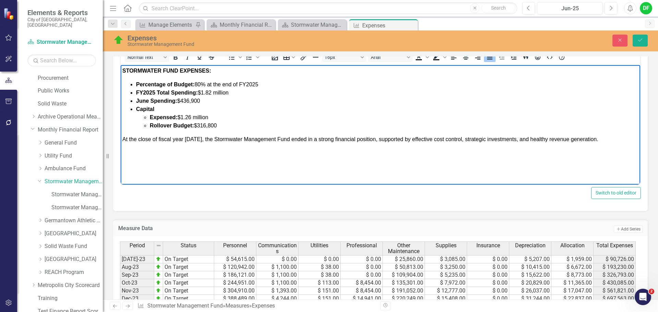
scroll to position [241, 0]
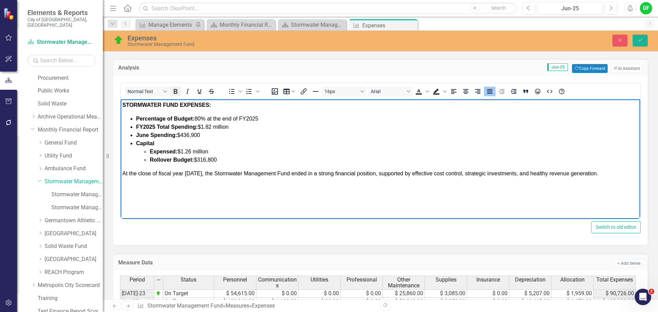
click at [177, 91] on icon "Bold" at bounding box center [176, 91] width 4 height 5
click at [231, 92] on icon "Bullet list" at bounding box center [232, 91] width 8 height 8
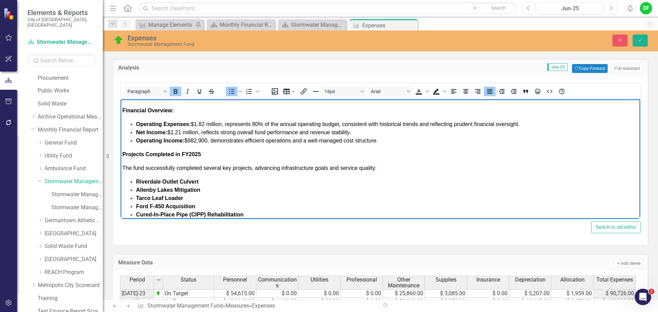
scroll to position [85, 0]
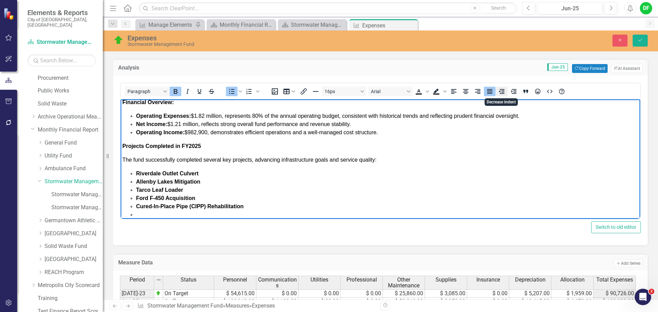
click at [500, 93] on icon "Decrease indent" at bounding box center [501, 91] width 5 height 5
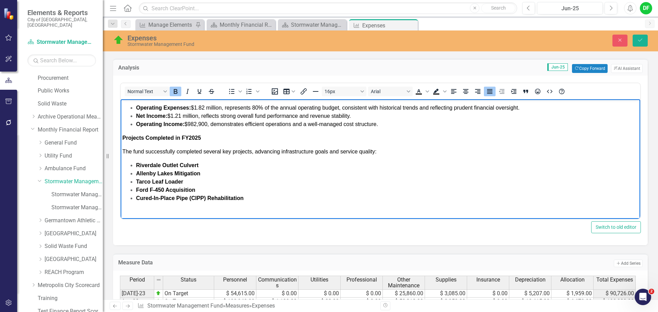
scroll to position [98, 0]
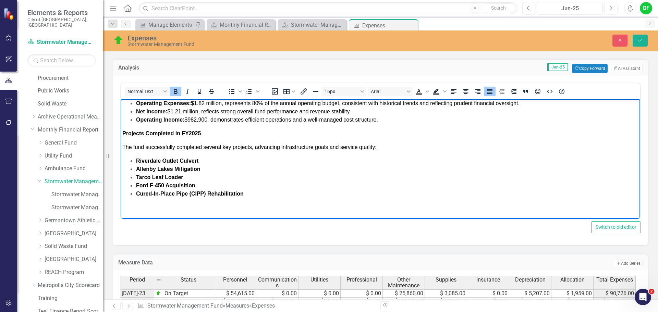
click at [173, 92] on icon "Bold" at bounding box center [175, 91] width 8 height 8
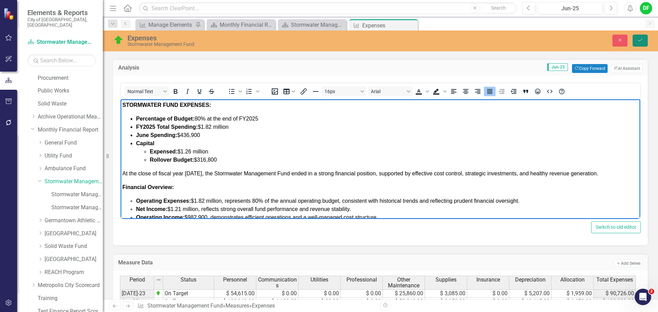
click at [640, 40] on icon "Save" at bounding box center [640, 40] width 6 height 5
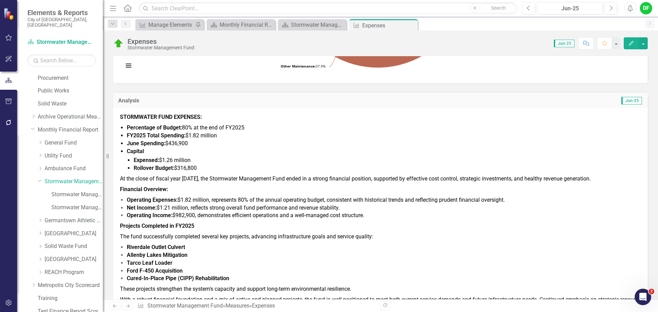
scroll to position [206, 0]
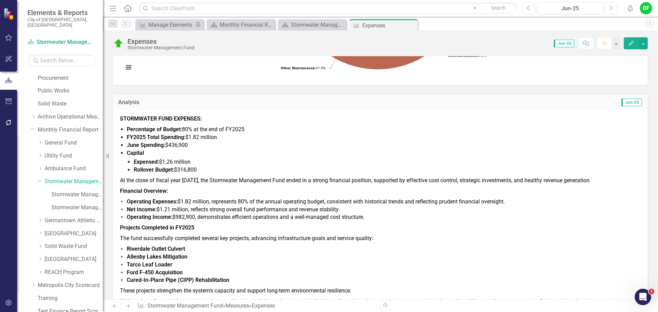
click at [124, 181] on span "At the close of fiscal year [DATE], the Stormwater Management Fund ended in a s…" at bounding box center [355, 180] width 471 height 7
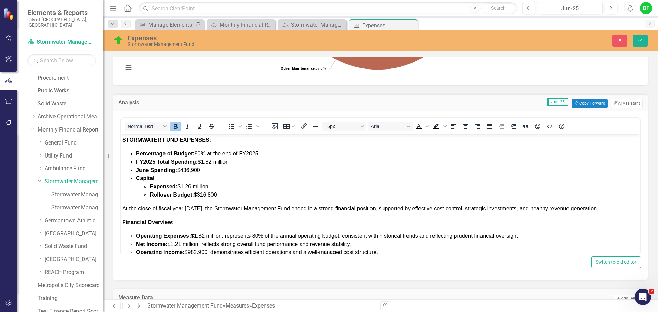
scroll to position [0, 0]
click at [123, 208] on span "At the close of fiscal year [DATE], the Stormwater Management Fund ended in a s…" at bounding box center [360, 209] width 476 height 6
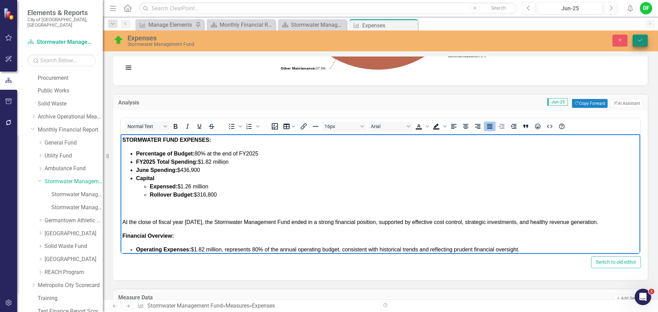
click at [640, 44] on button "Save" at bounding box center [640, 41] width 15 height 12
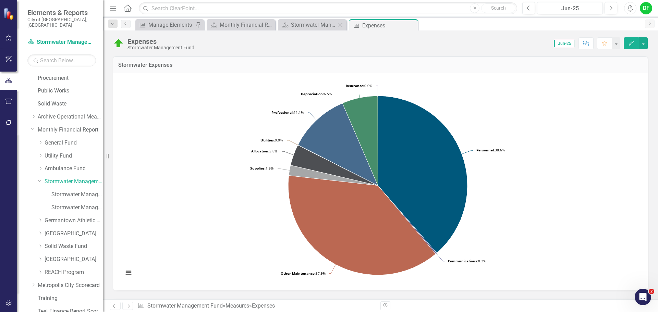
click at [310, 29] on div "Scorecard Stormwater Management Close" at bounding box center [312, 24] width 69 height 11
click at [310, 26] on div "Stormwater Management" at bounding box center [313, 25] width 45 height 9
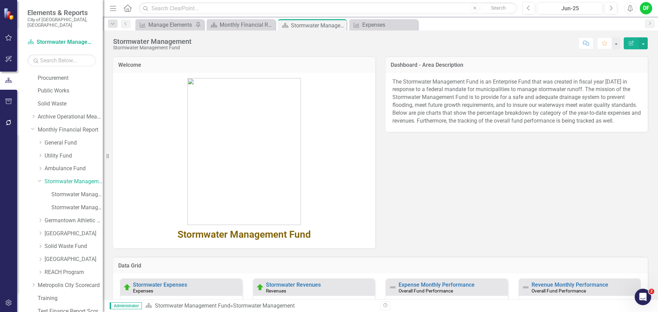
scroll to position [69, 0]
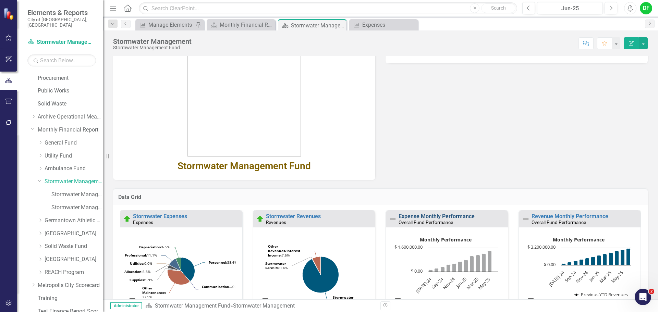
click at [433, 216] on link "Expense Monthly Performance" at bounding box center [437, 216] width 76 height 7
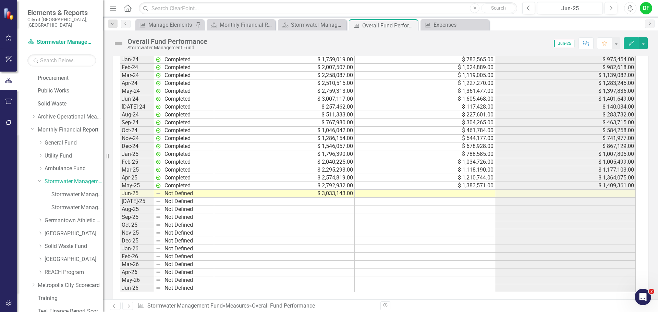
scroll to position [648, 0]
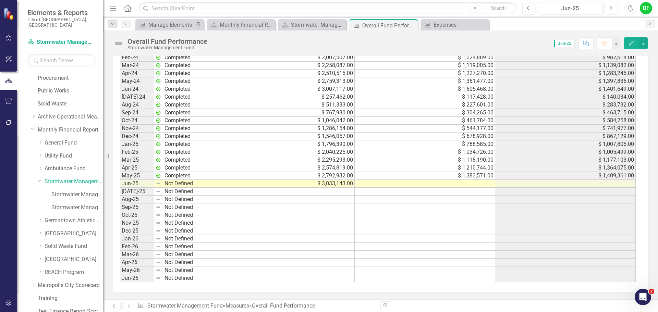
click at [120, 187] on div "Period Status YTD Revenues YTD Expenses Variance [DATE]-23 Completed $ 253,298.…" at bounding box center [120, 136] width 0 height 292
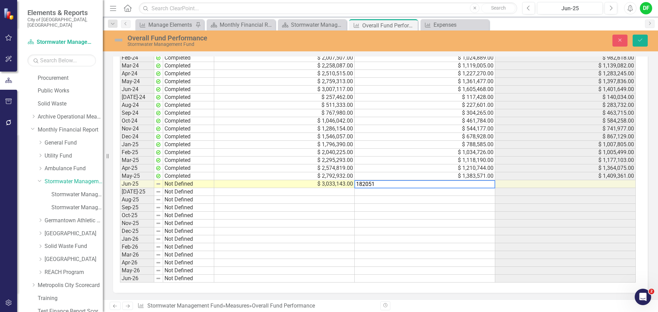
type textarea "1820511"
click at [120, 42] on img at bounding box center [118, 40] width 11 height 11
